Goal: Information Seeking & Learning: Find specific fact

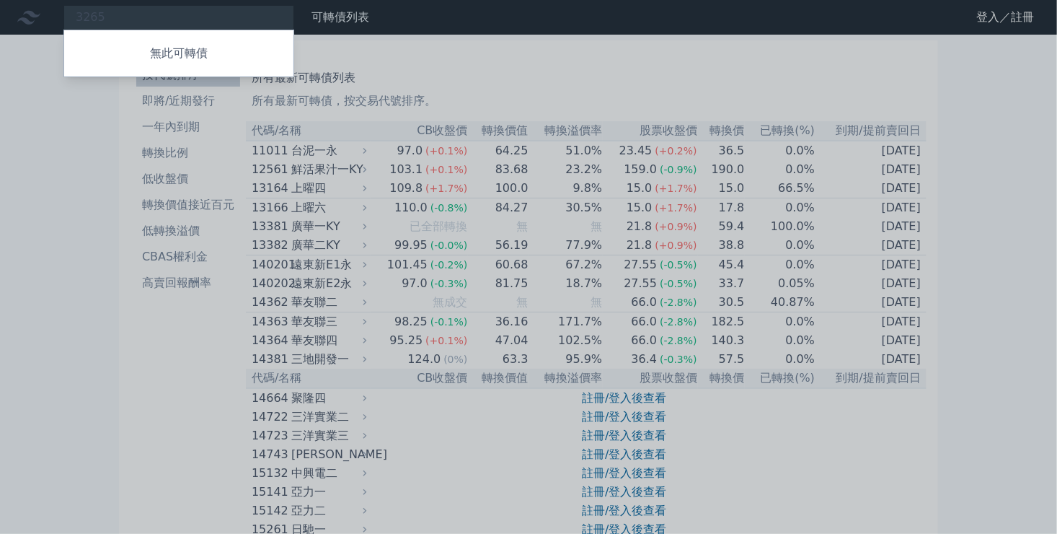
type input "3265"
click at [100, 16] on div at bounding box center [528, 267] width 1057 height 534
click at [92, 14] on div "3265 無此可轉債" at bounding box center [178, 17] width 231 height 25
click at [122, 17] on div at bounding box center [528, 267] width 1057 height 534
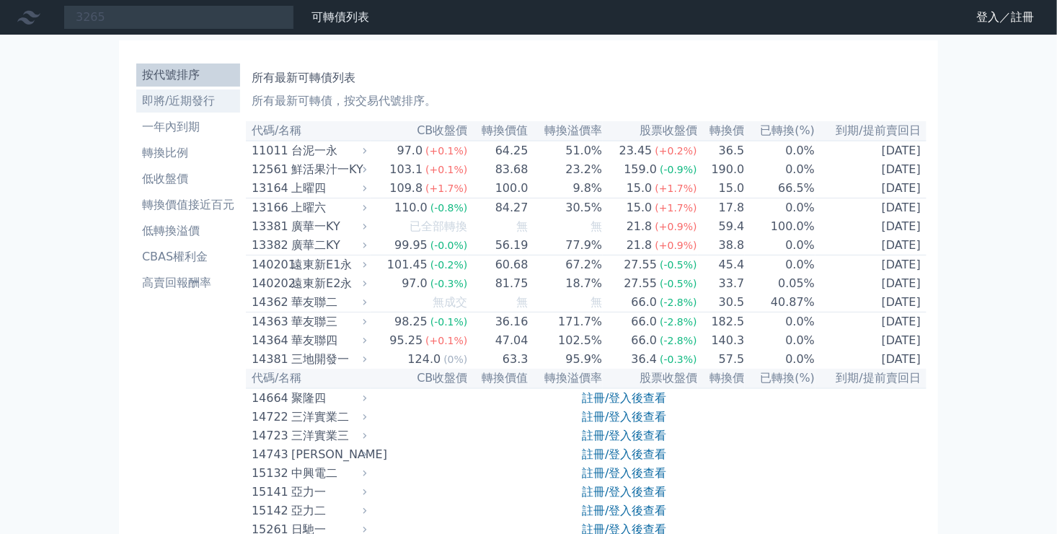
click at [197, 99] on li "即將/近期發行" at bounding box center [188, 100] width 104 height 17
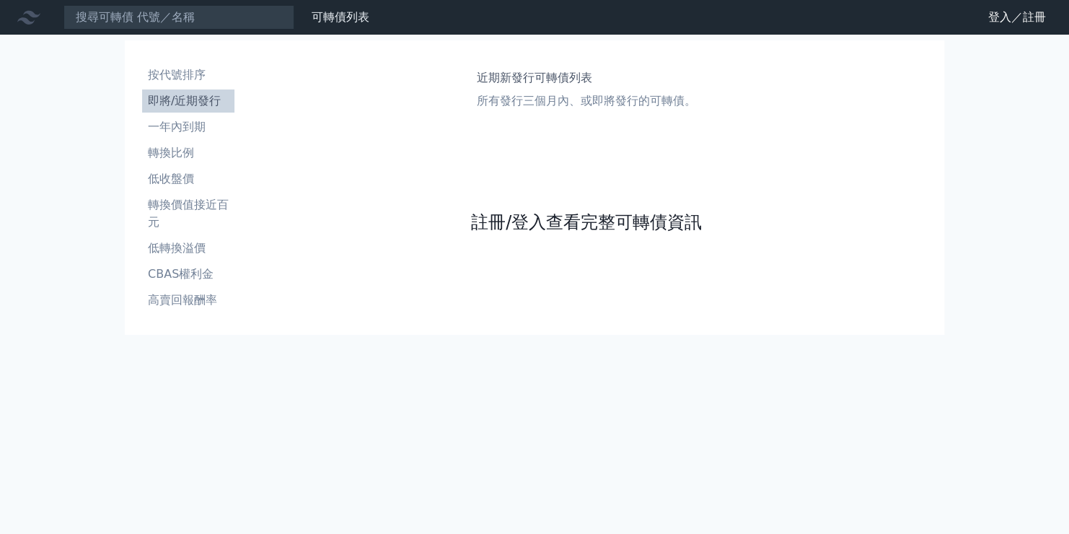
click at [555, 219] on link "註冊/登入查看完整可轉債資訊" at bounding box center [586, 222] width 231 height 23
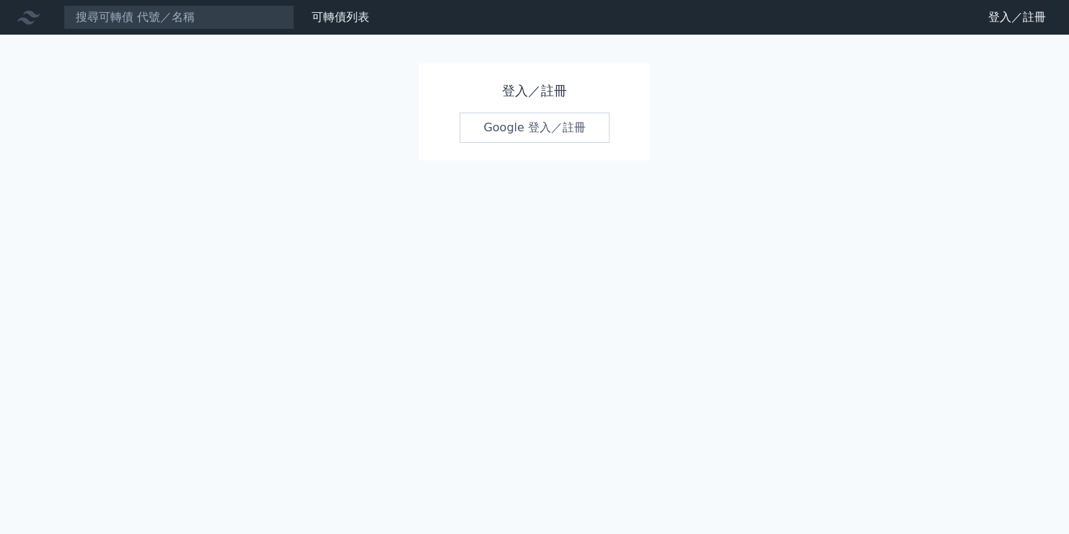
click at [540, 124] on link "Google 登入／註冊" at bounding box center [534, 127] width 150 height 30
click at [1012, 17] on link "登入／註冊" at bounding box center [1016, 17] width 81 height 23
click at [332, 13] on link "可轉債列表" at bounding box center [340, 17] width 58 height 14
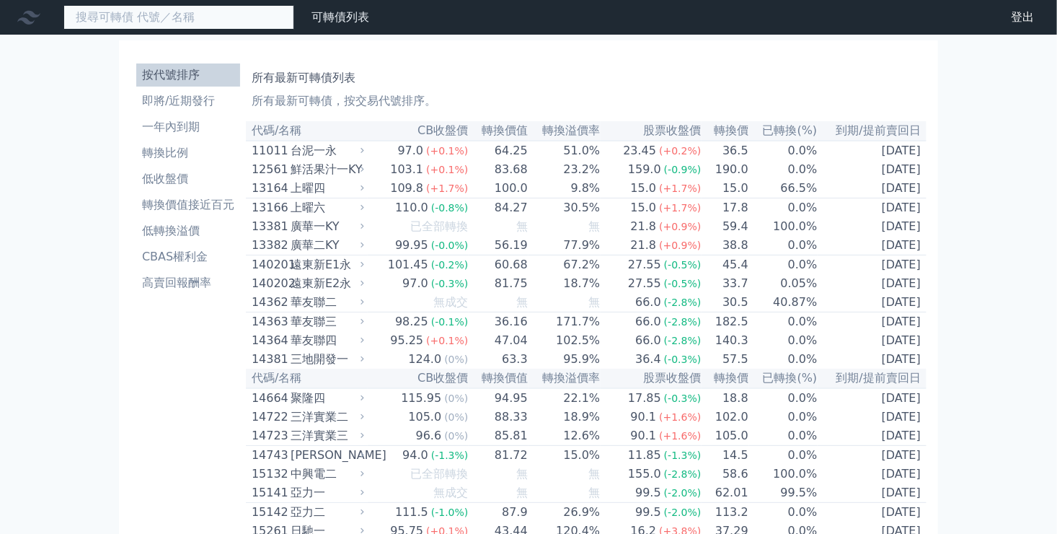
click at [127, 27] on input at bounding box center [178, 17] width 231 height 25
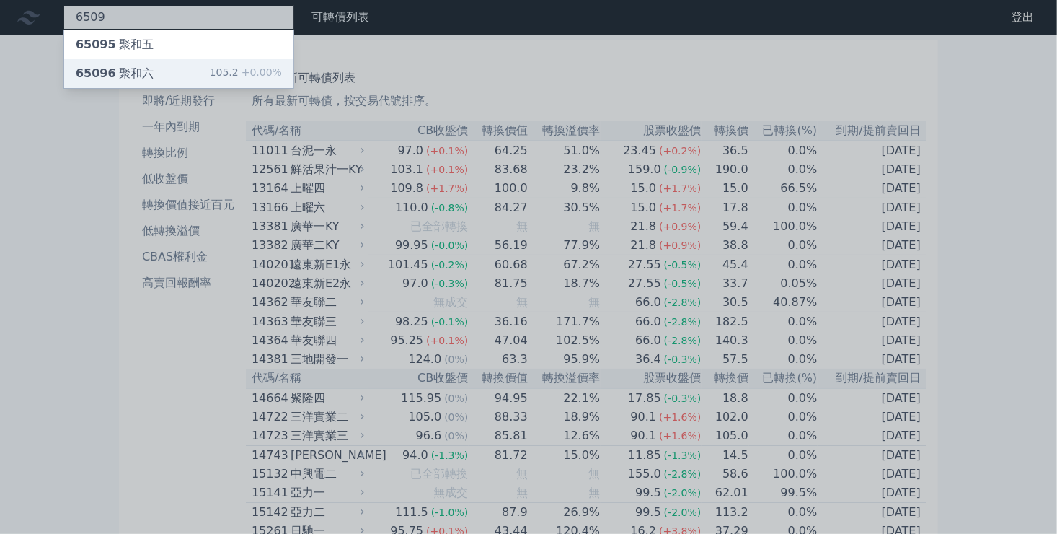
type input "6509"
click at [117, 69] on div "65096 聚和六" at bounding box center [115, 73] width 78 height 17
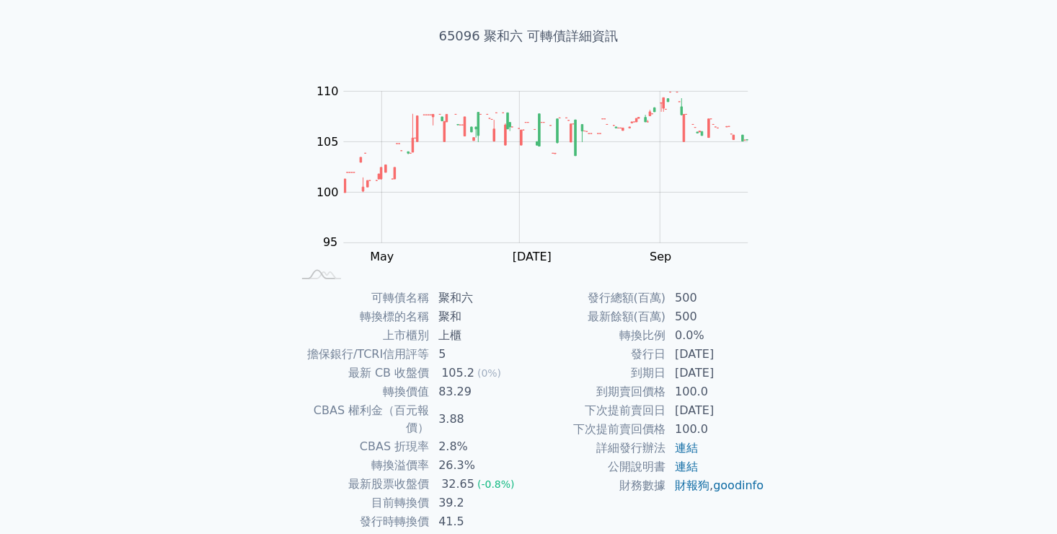
scroll to position [134, 0]
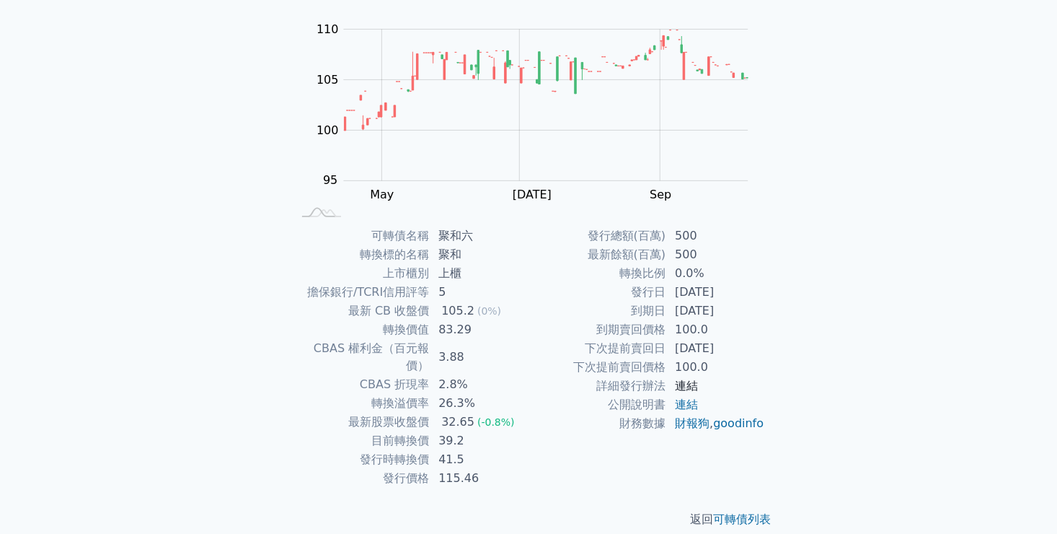
click at [693, 389] on link "連結" at bounding box center [686, 386] width 23 height 14
click at [692, 385] on link "連結" at bounding box center [686, 386] width 23 height 14
click at [695, 405] on link "連結" at bounding box center [686, 404] width 23 height 14
